Goal: Navigation & Orientation: Find specific page/section

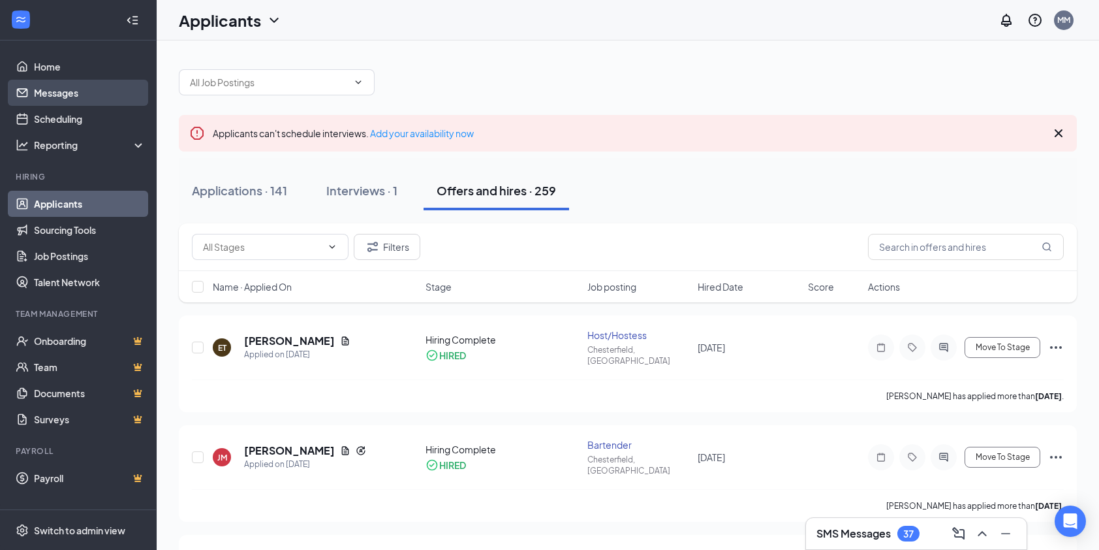
click at [55, 85] on link "Messages" at bounding box center [90, 93] width 112 height 26
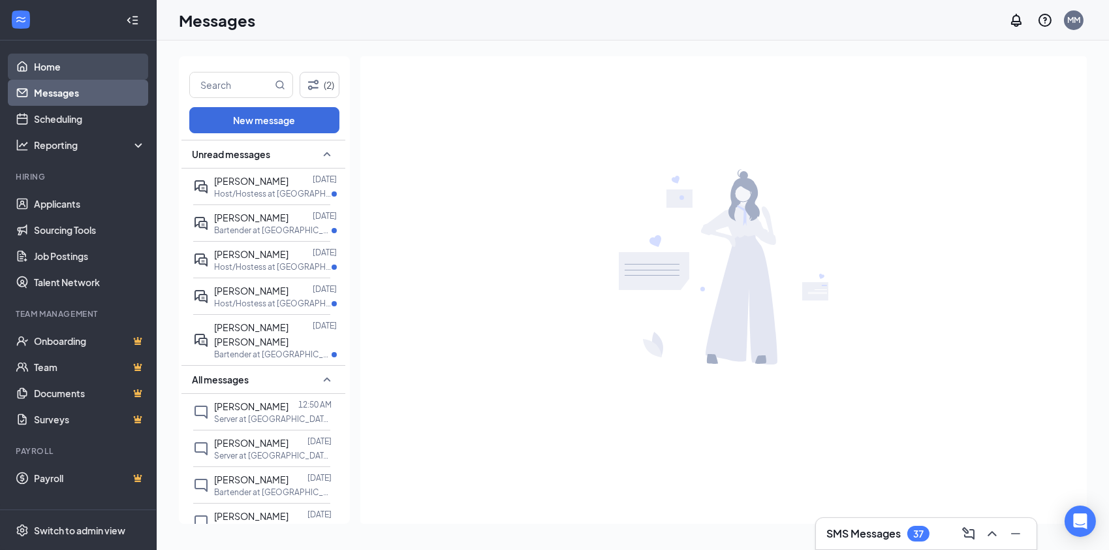
click at [52, 69] on link "Home" at bounding box center [90, 67] width 112 height 26
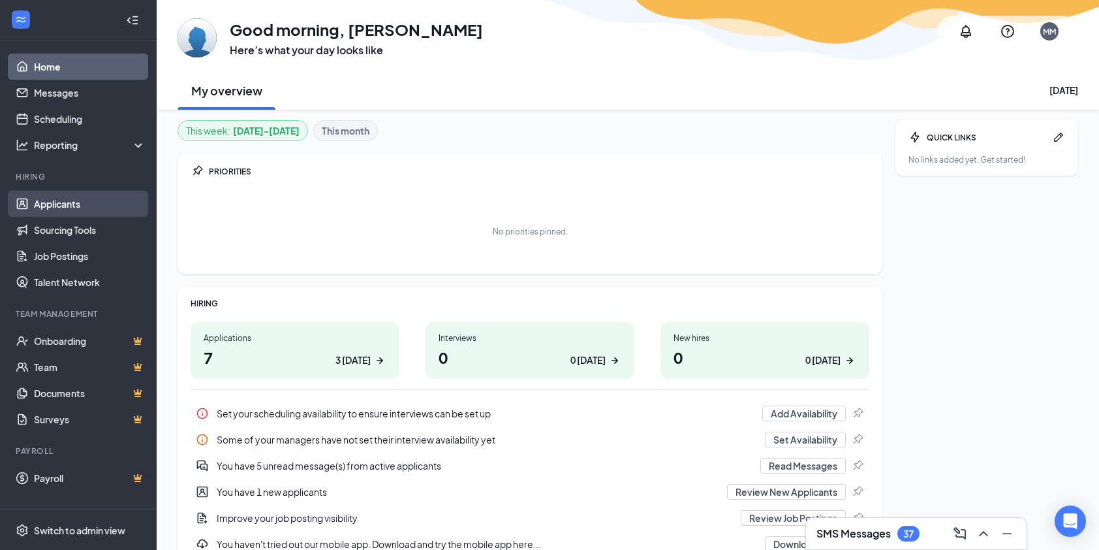
click at [57, 202] on link "Applicants" at bounding box center [90, 204] width 112 height 26
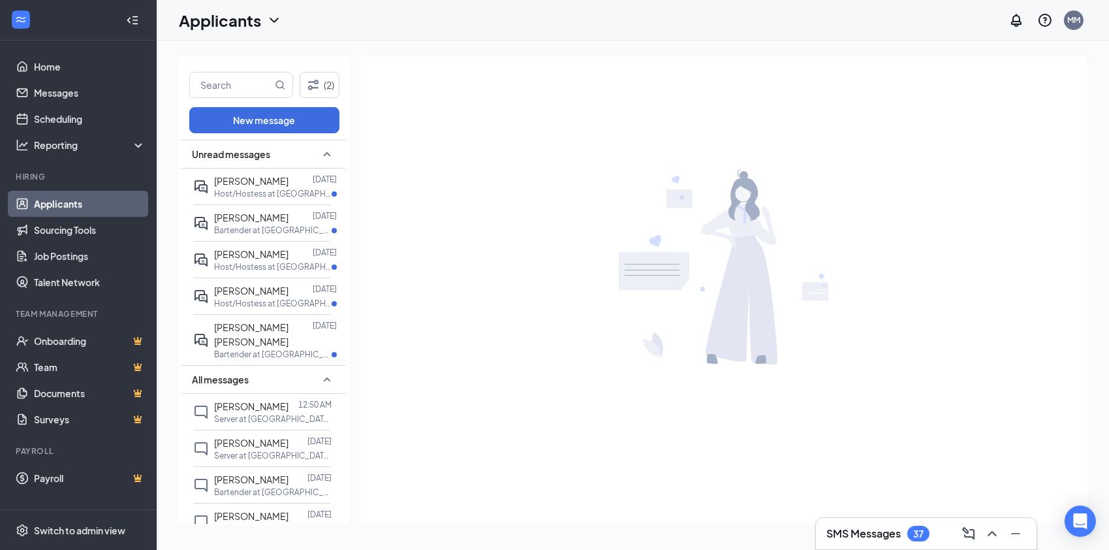
click at [65, 204] on link "Applicants" at bounding box center [90, 204] width 112 height 26
click at [63, 87] on link "Messages" at bounding box center [90, 93] width 112 height 26
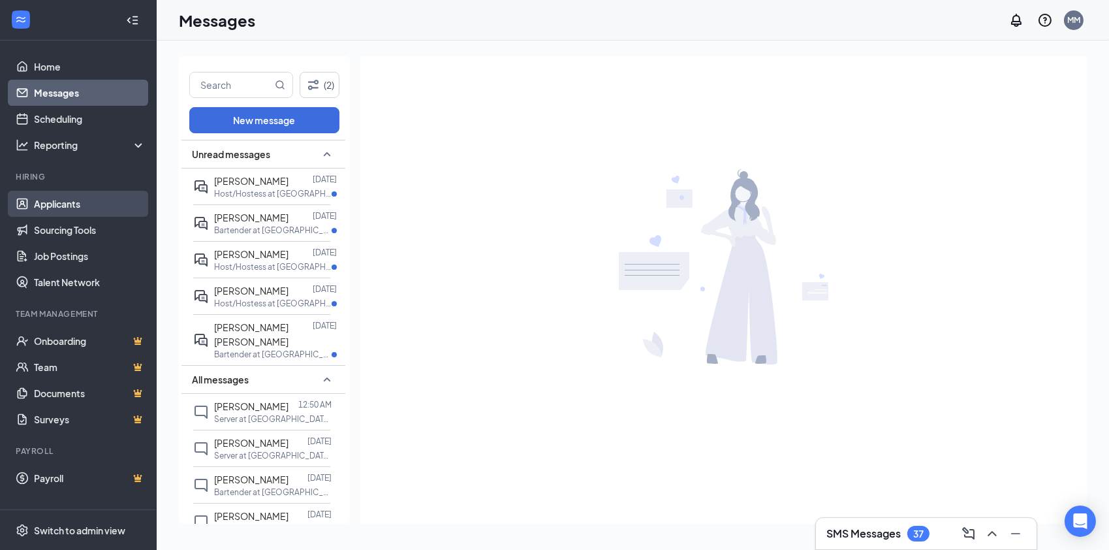
click at [63, 204] on link "Applicants" at bounding box center [90, 204] width 112 height 26
